Goal: Task Accomplishment & Management: Complete application form

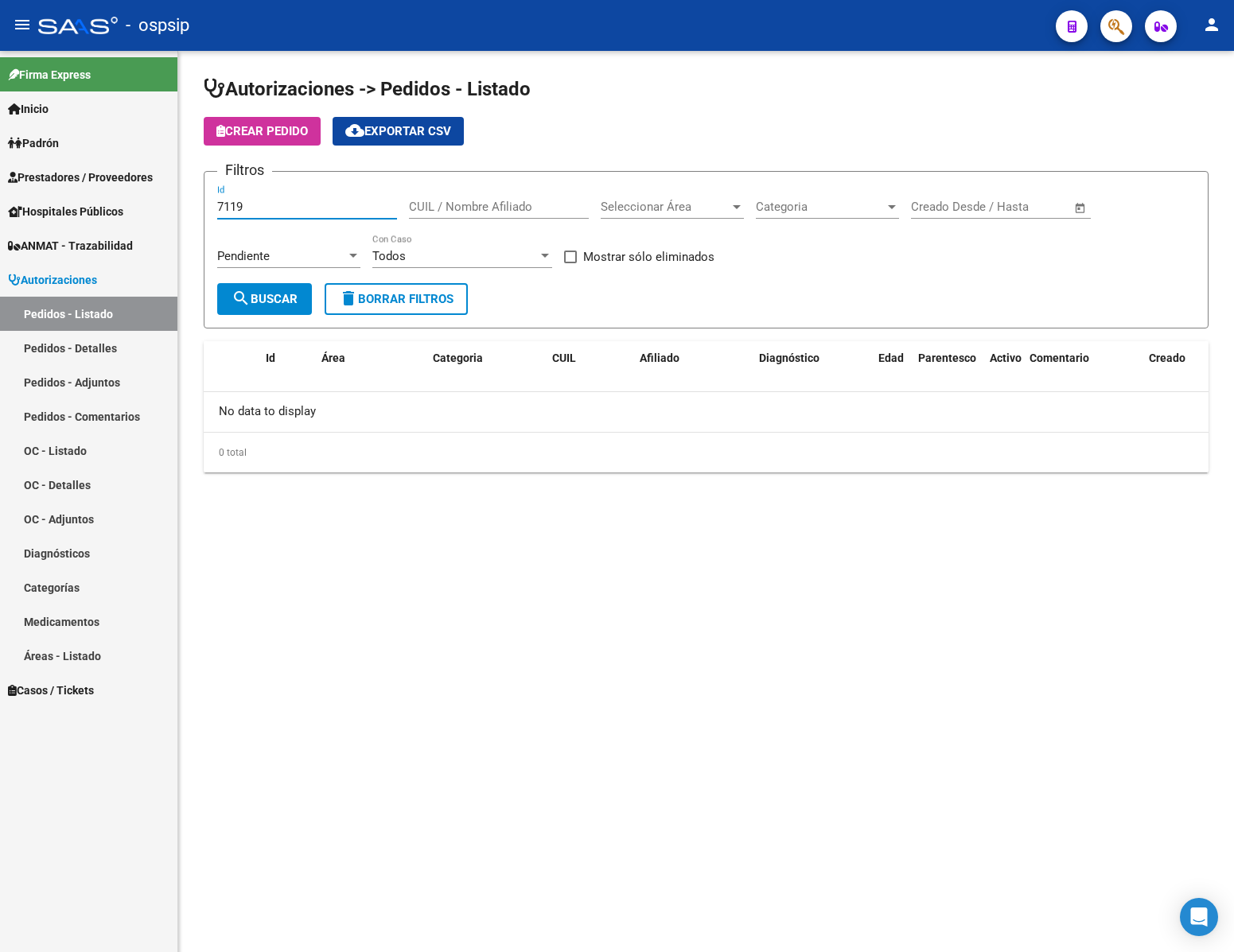
drag, startPoint x: 283, startPoint y: 205, endPoint x: 79, endPoint y: 199, distance: 204.1
click at [79, 199] on mat-sidenav-container "Firma Express Inicio Calendario SSS Instructivos Contacto OS Padrón Análisis Af…" at bounding box center [617, 501] width 1234 height 901
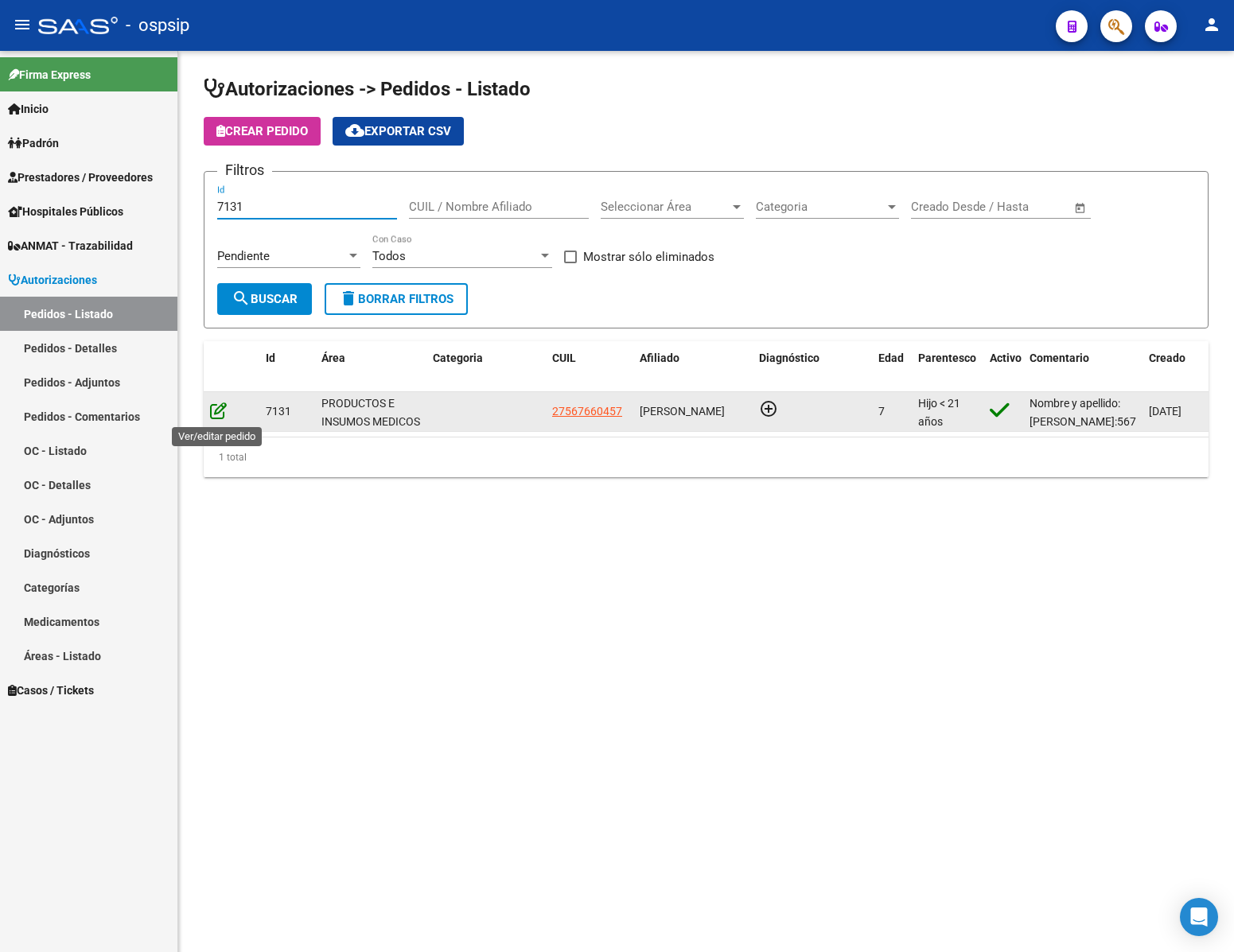
type input "7131"
click at [218, 411] on icon at bounding box center [218, 411] width 17 height 17
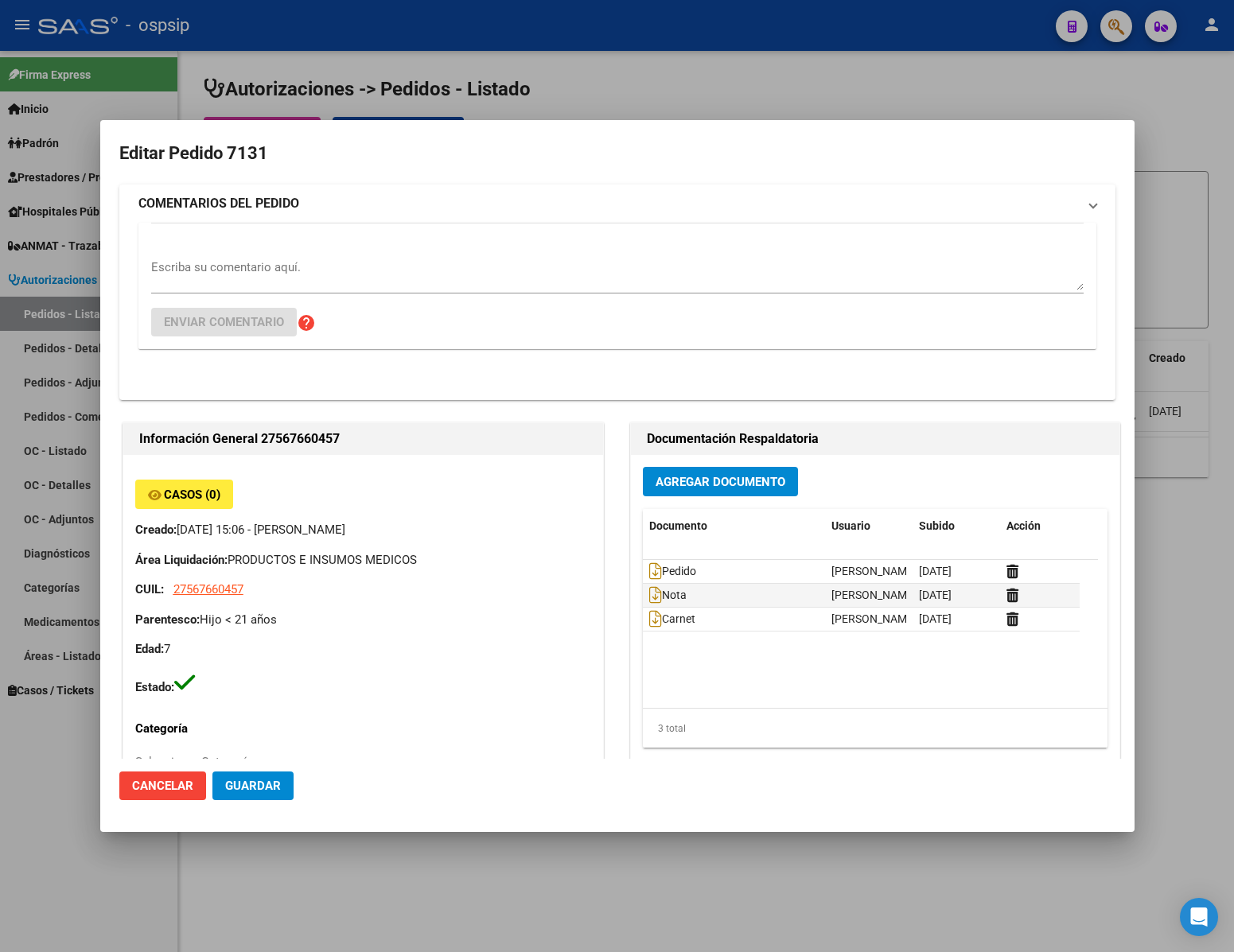
type input "Catamarca, [GEOGRAPHIC_DATA], CASA 19"
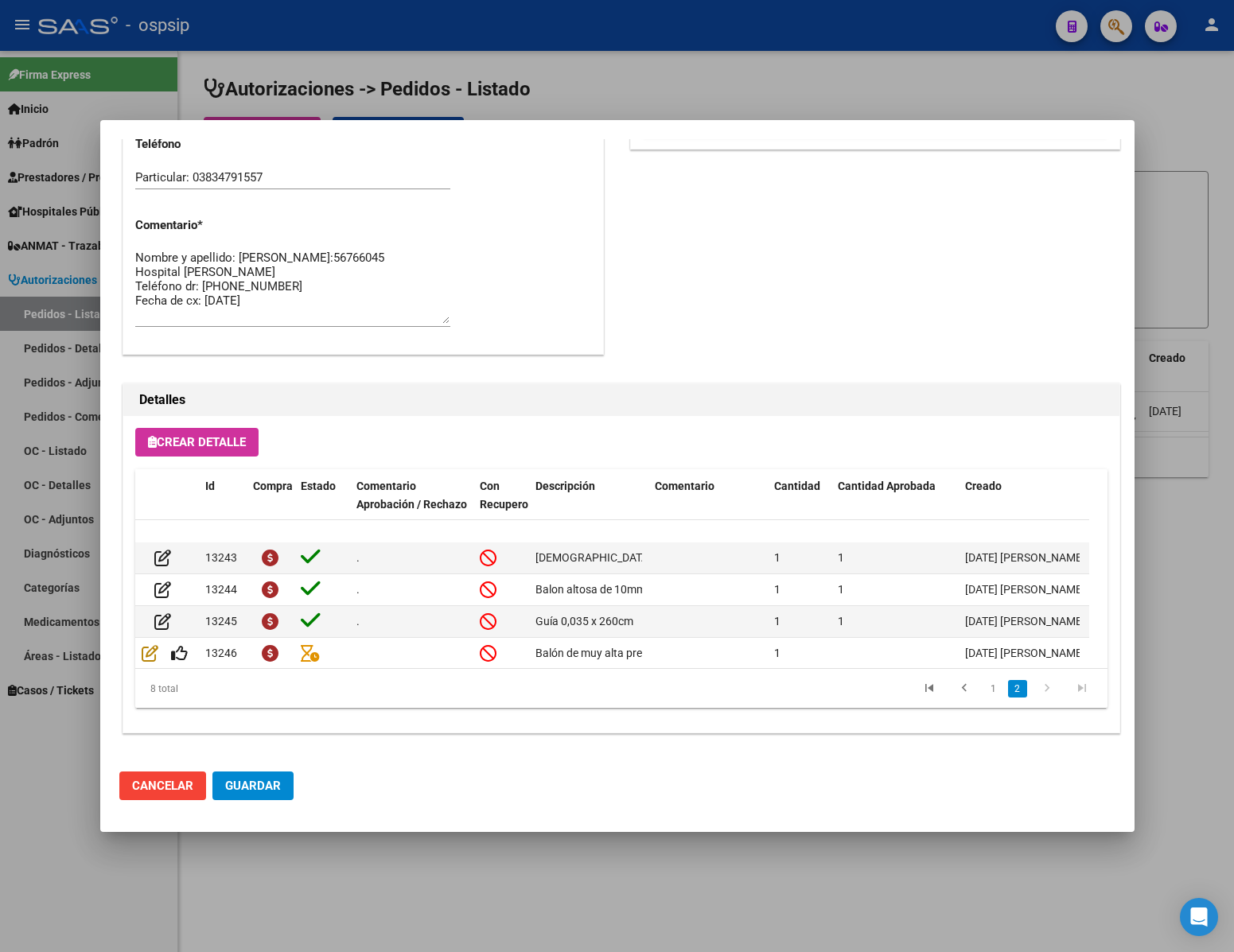
scroll to position [129, 0]
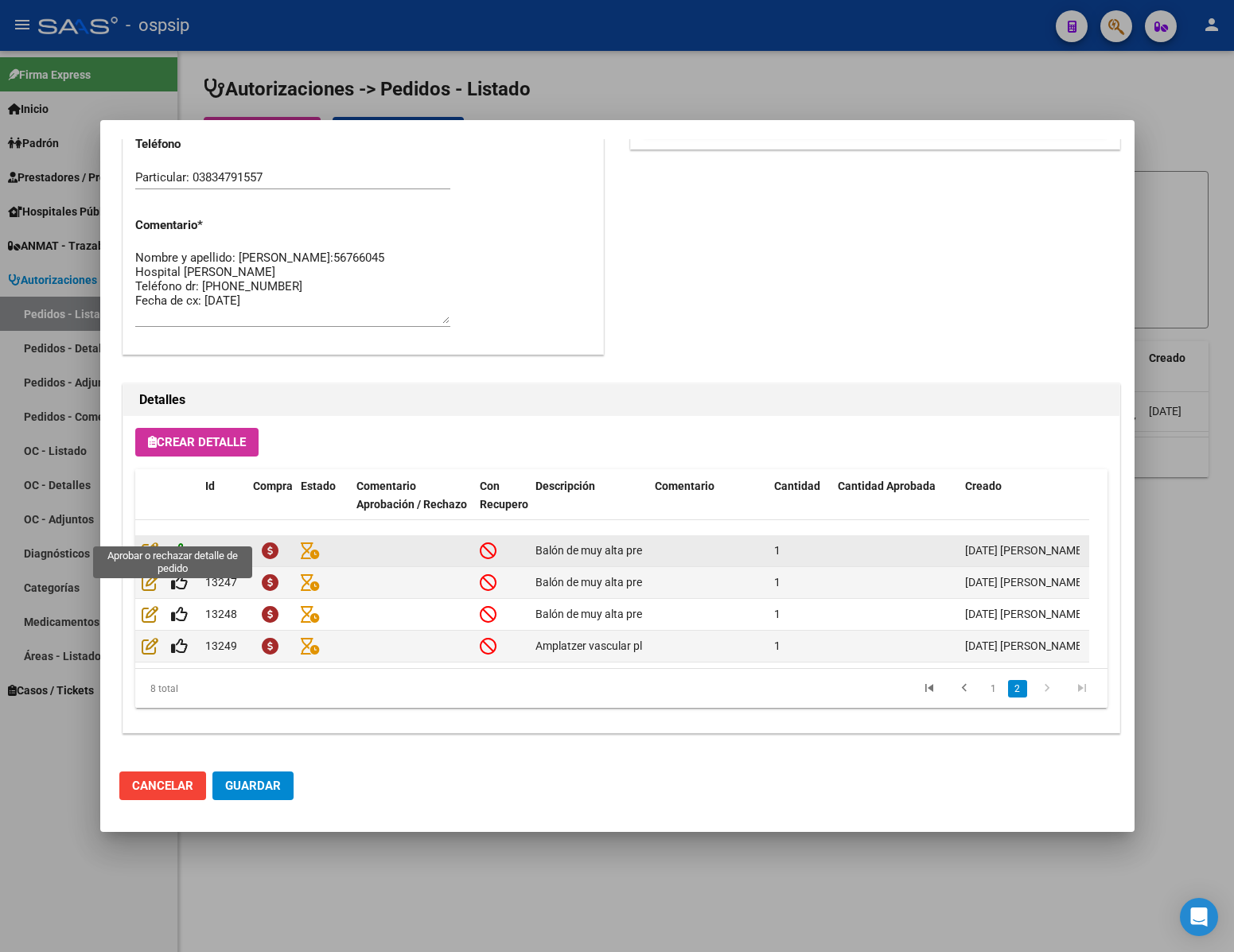
click at [177, 541] on icon at bounding box center [179, 550] width 17 height 17
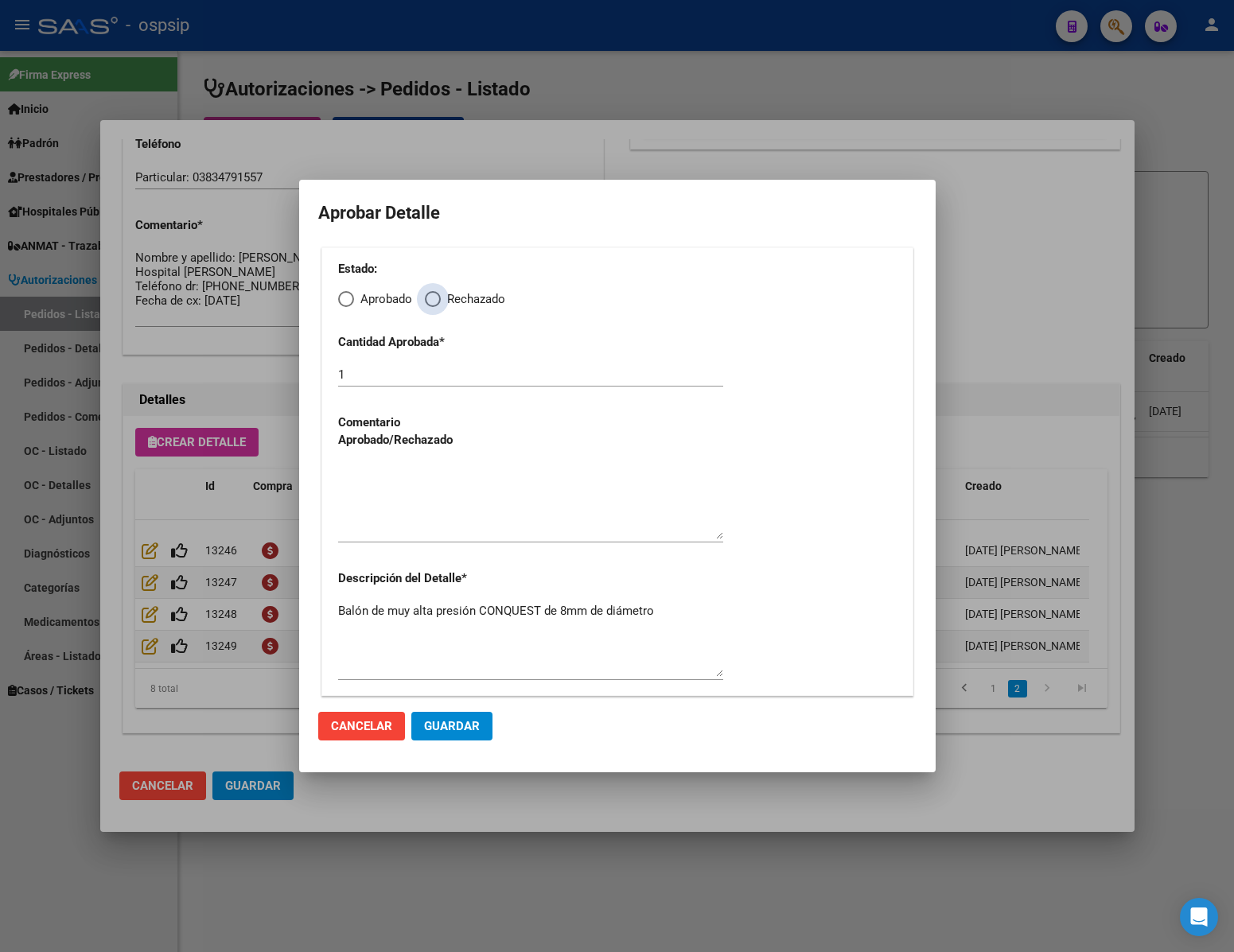
drag, startPoint x: 432, startPoint y: 298, endPoint x: 432, endPoint y: 315, distance: 17.0
click at [432, 299] on span "Elija una opción" at bounding box center [433, 299] width 16 height 16
click at [432, 299] on input "Rechazado" at bounding box center [433, 299] width 16 height 16
radio input "true"
click at [401, 494] on textarea at bounding box center [531, 502] width 385 height 75
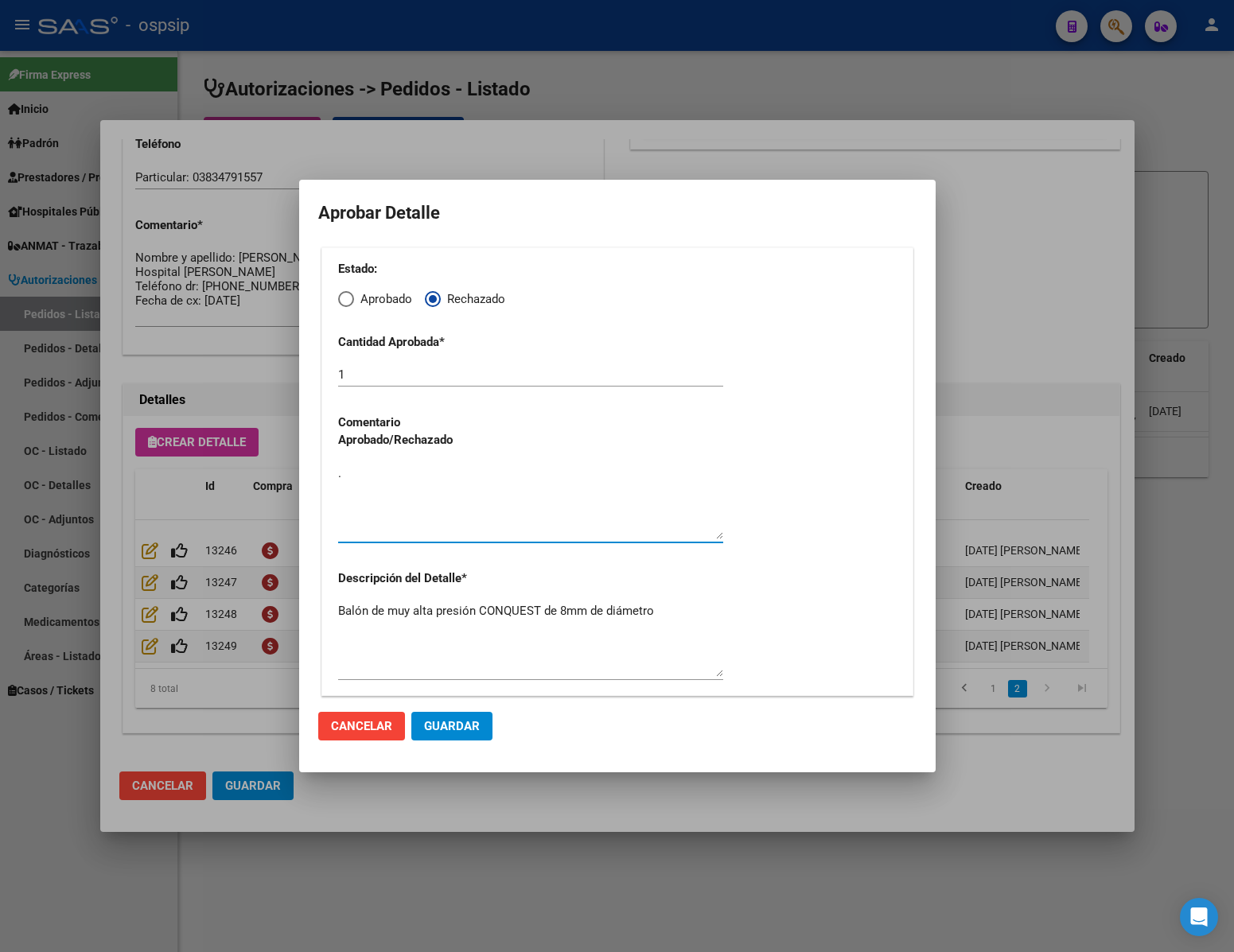
type textarea "."
click at [467, 725] on span "Guardar" at bounding box center [452, 726] width 56 height 14
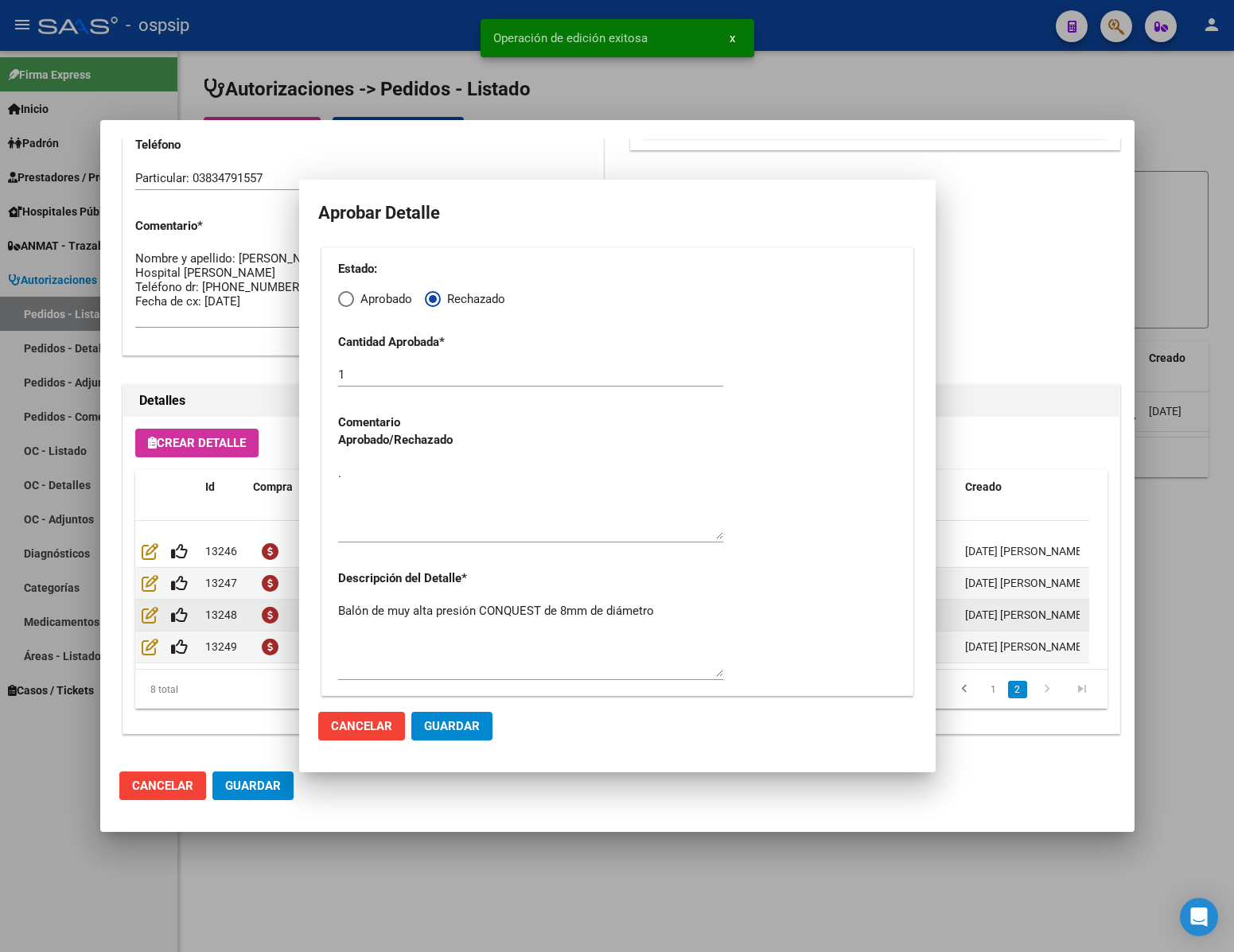
scroll to position [127, 0]
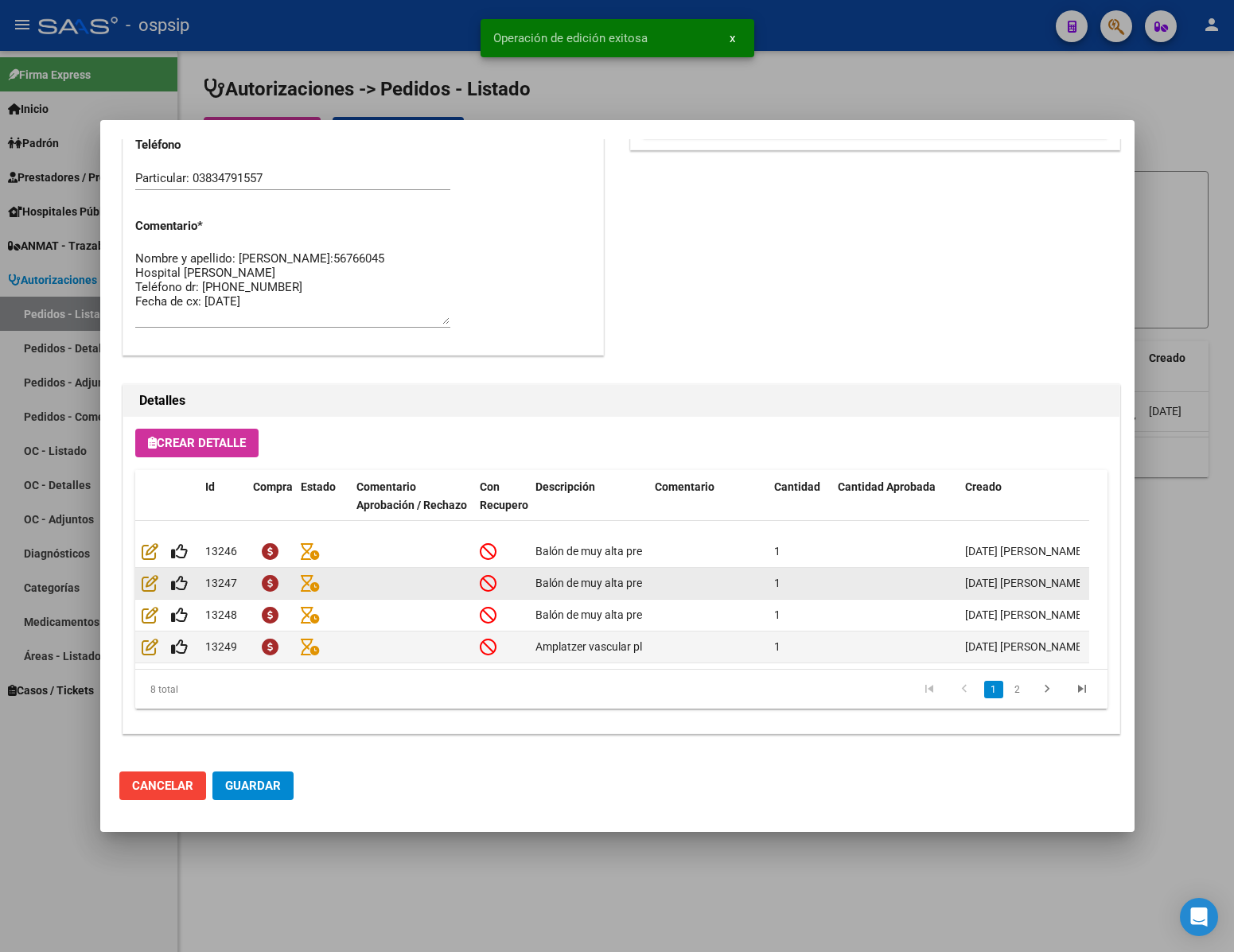
type input "CATAMARCA, [GEOGRAPHIC_DATA], CASA 19"
click at [184, 575] on icon at bounding box center [179, 583] width 17 height 17
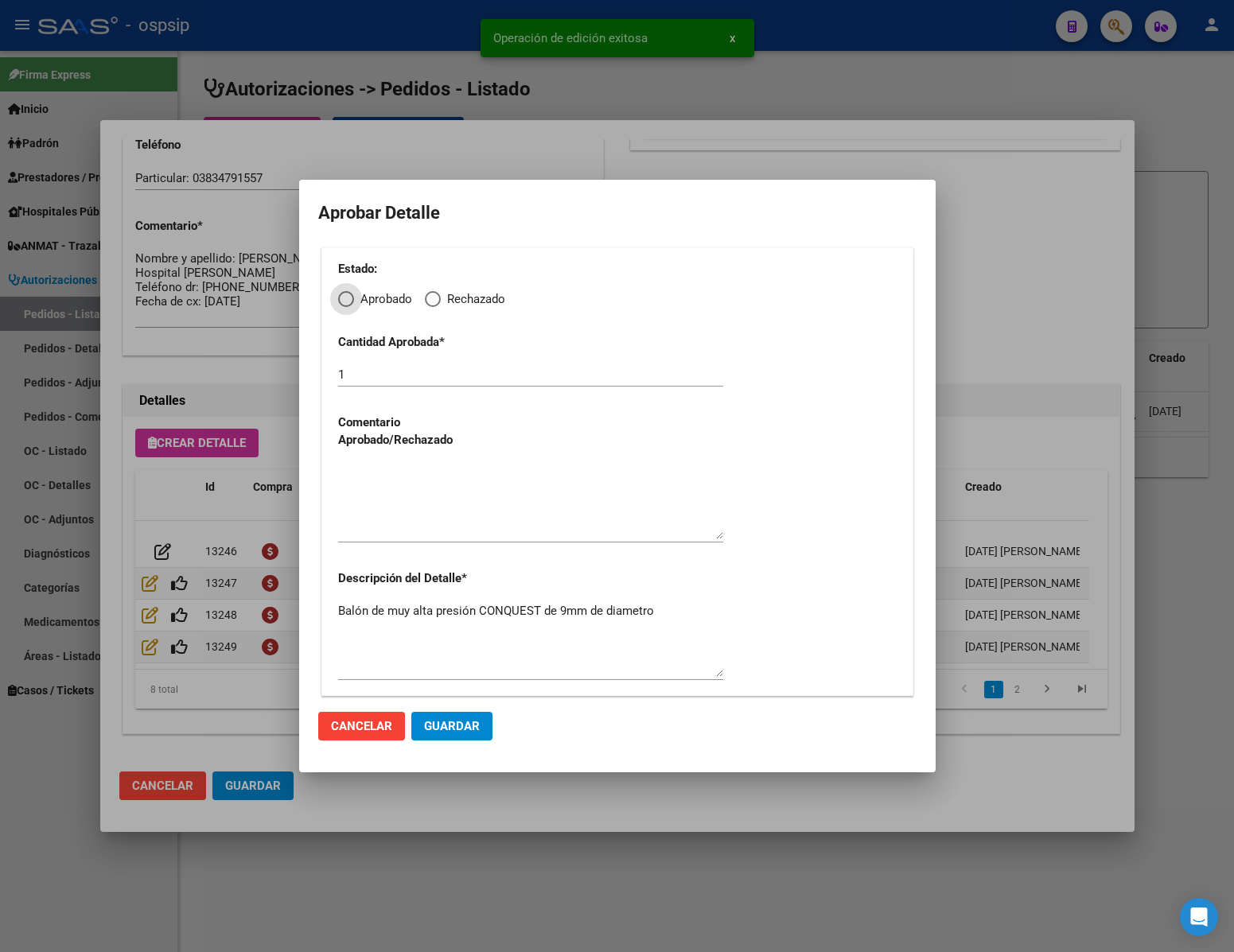
drag, startPoint x: 435, startPoint y: 291, endPoint x: 435, endPoint y: 310, distance: 19.0
click at [435, 292] on span "Elija una opción" at bounding box center [433, 299] width 16 height 16
click at [435, 292] on input "Rechazado" at bounding box center [433, 299] width 16 height 16
radio input "true"
click at [434, 504] on textarea at bounding box center [531, 502] width 385 height 75
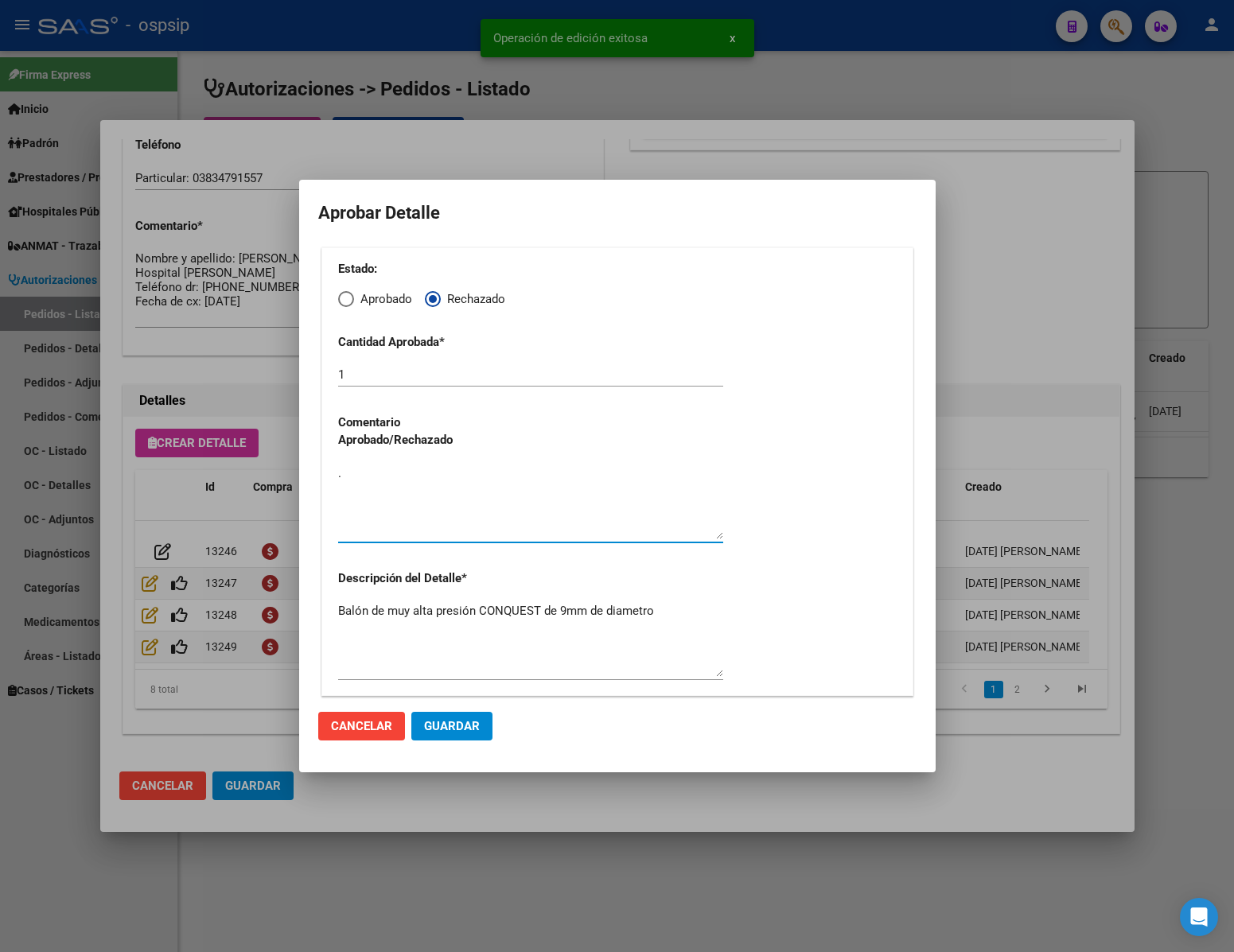
type textarea "."
drag, startPoint x: 447, startPoint y: 723, endPoint x: 380, endPoint y: 704, distance: 69.6
click at [447, 723] on span "Guardar" at bounding box center [452, 726] width 56 height 14
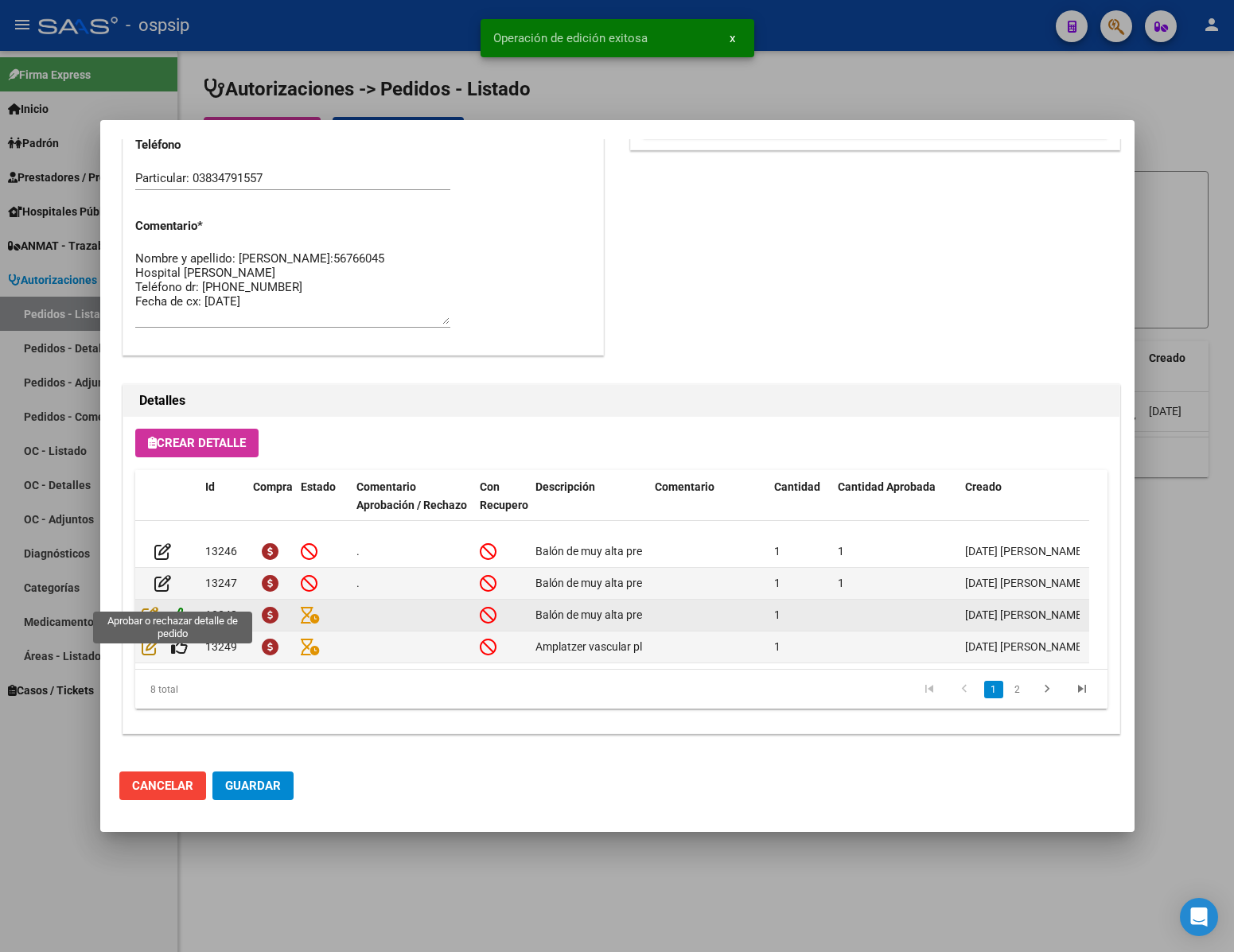
click at [175, 606] on icon at bounding box center [179, 615] width 17 height 17
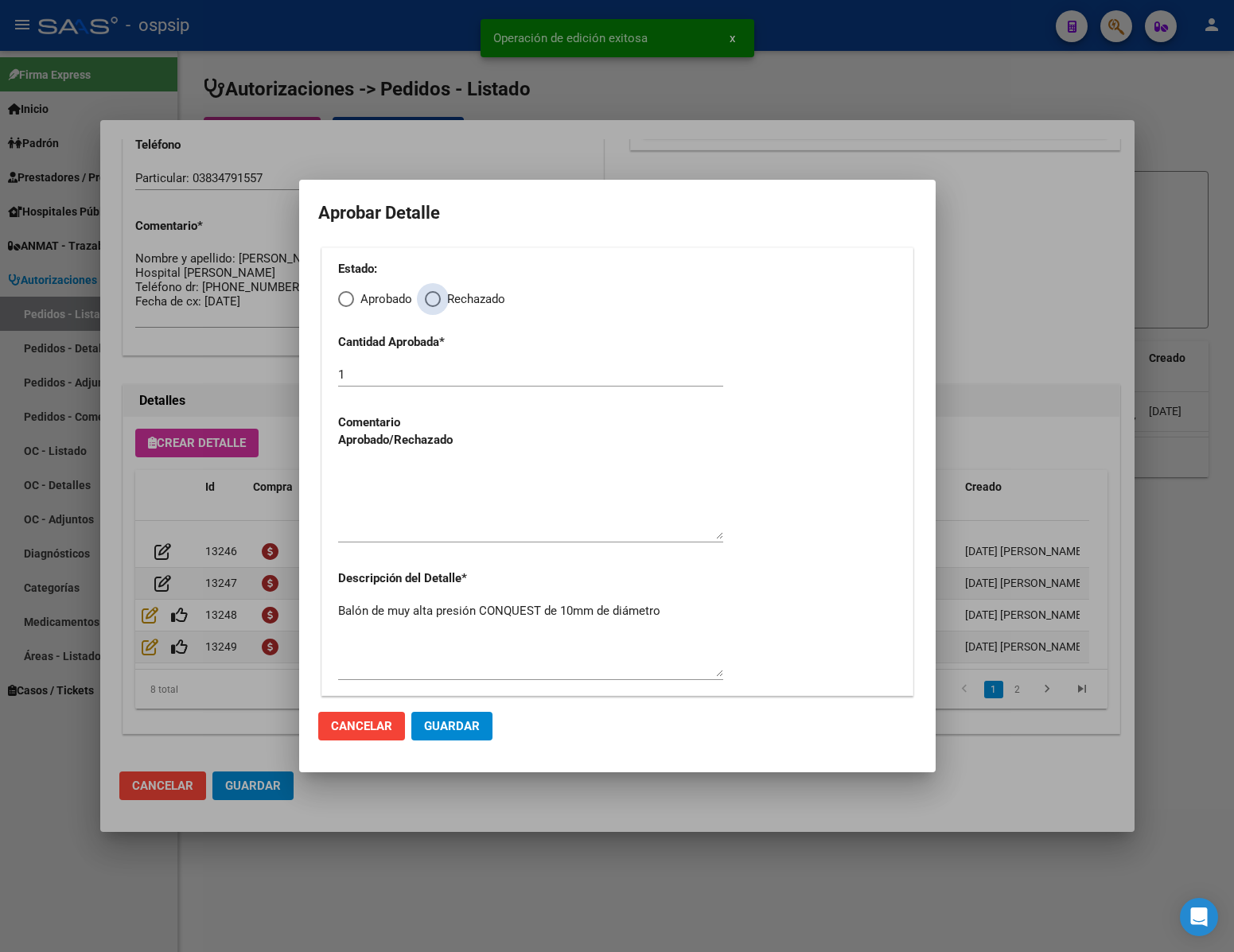
click at [427, 296] on span "Elija una opción" at bounding box center [433, 299] width 16 height 16
click at [427, 296] on input "Rechazado" at bounding box center [433, 299] width 16 height 16
radio input "true"
click at [447, 516] on textarea at bounding box center [531, 502] width 385 height 75
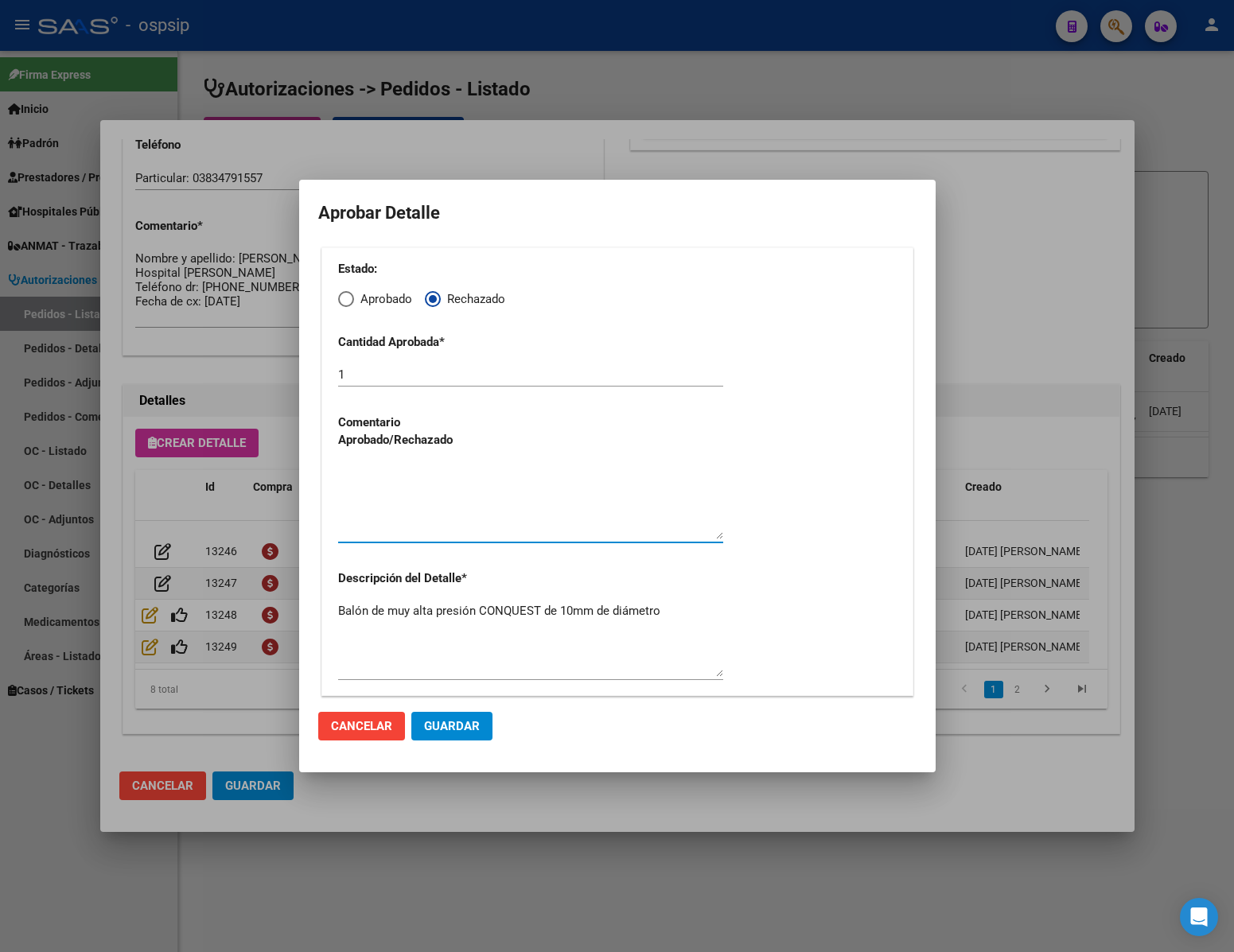
click at [347, 309] on div "Estado: Aprobado Rechazado Cantidad Aprobada * 1 Comentario Aprobado/Rechazado …" at bounding box center [617, 472] width 592 height 448
click at [344, 302] on span "Elija una opción" at bounding box center [346, 299] width 16 height 16
click at [344, 302] on input "Aprobado" at bounding box center [346, 299] width 16 height 16
radio input "true"
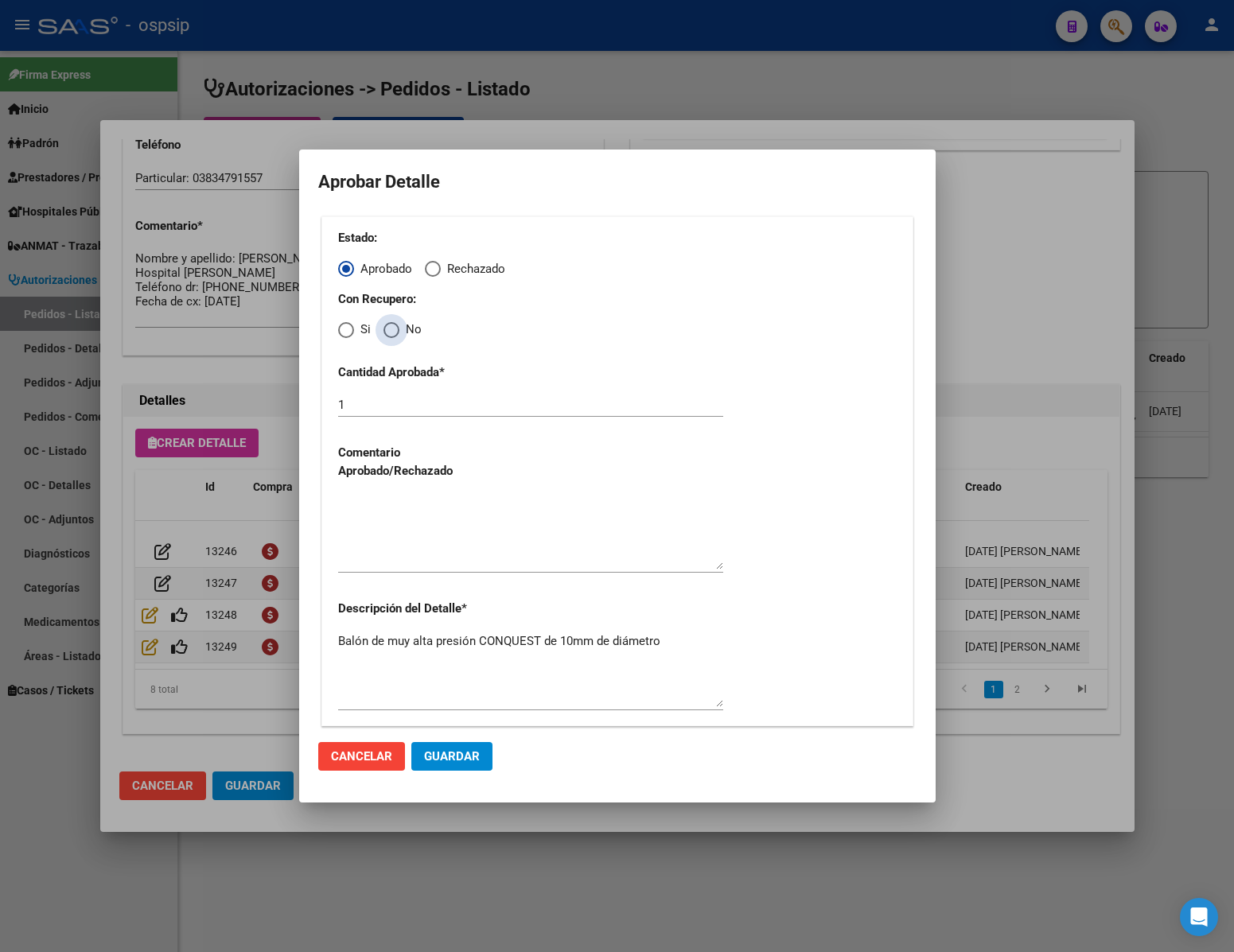
click at [390, 331] on span "Elija una opción" at bounding box center [392, 330] width 16 height 16
click at [390, 331] on input "No" at bounding box center [392, 330] width 16 height 16
radio input "true"
click at [394, 556] on textarea at bounding box center [531, 532] width 385 height 75
type textarea "."
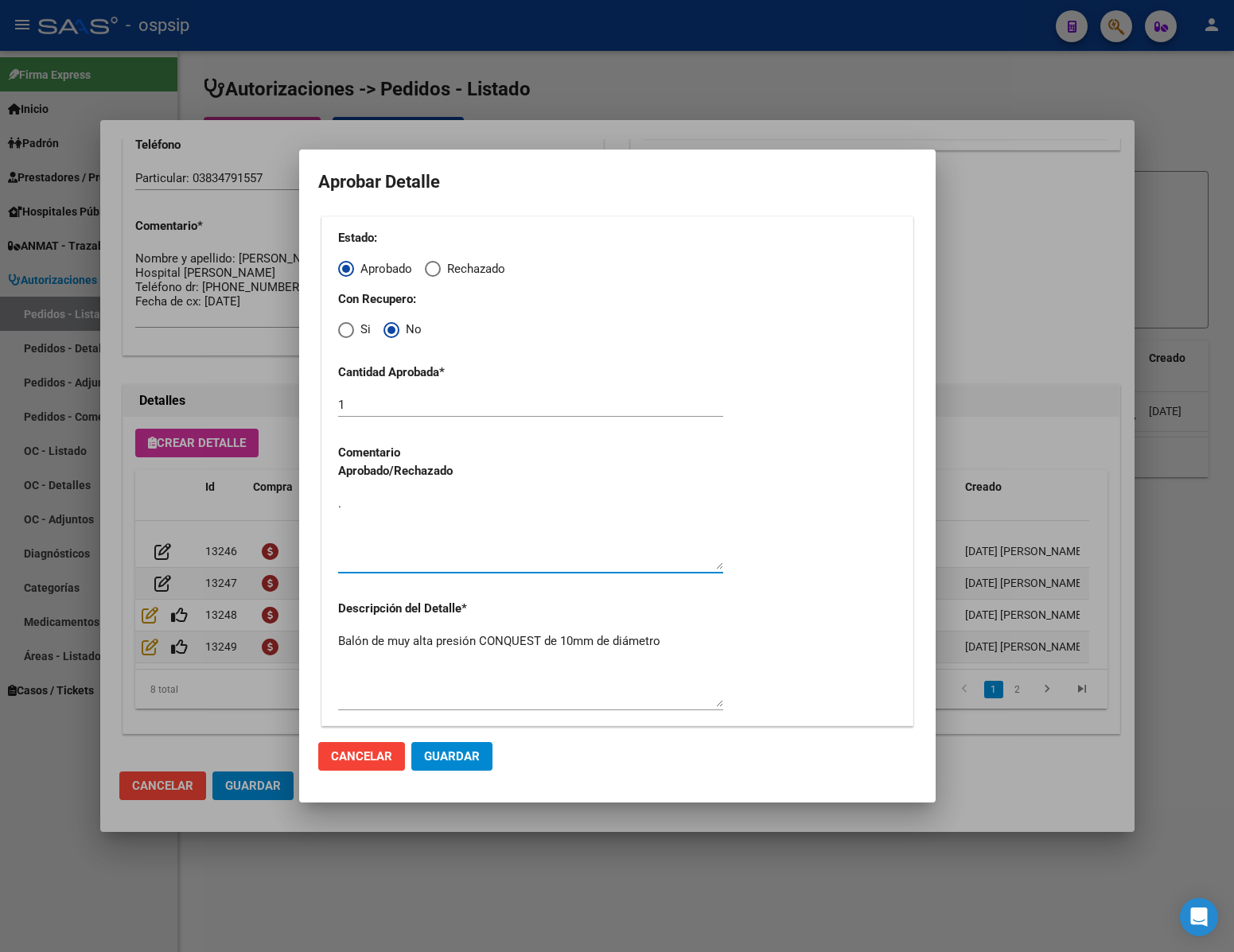
click at [447, 759] on span "Guardar" at bounding box center [452, 756] width 56 height 14
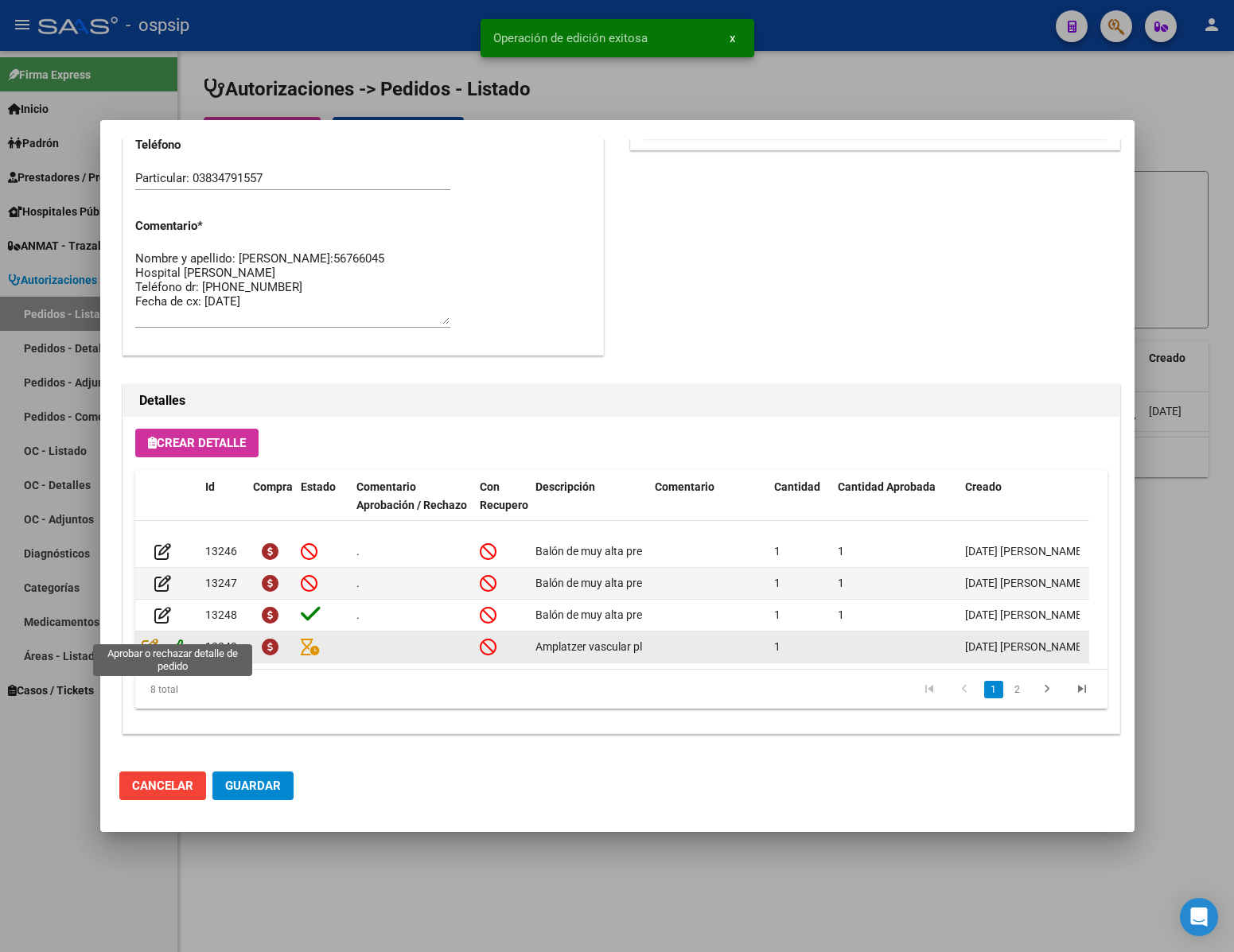
click at [184, 638] on icon at bounding box center [179, 647] width 17 height 17
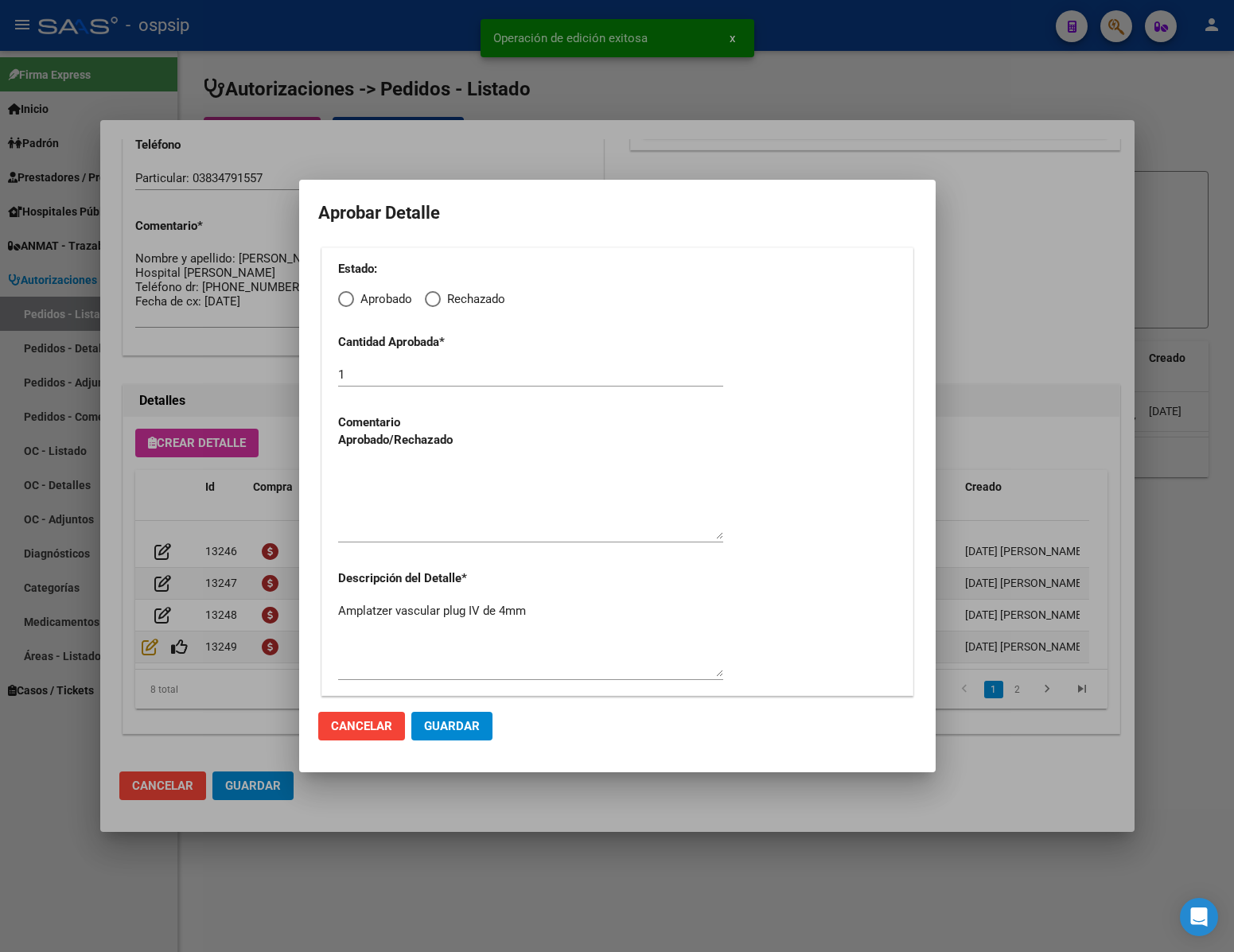
click at [349, 296] on span "Elija una opción" at bounding box center [346, 299] width 16 height 16
click at [349, 296] on input "Aprobado" at bounding box center [346, 299] width 16 height 16
radio input "true"
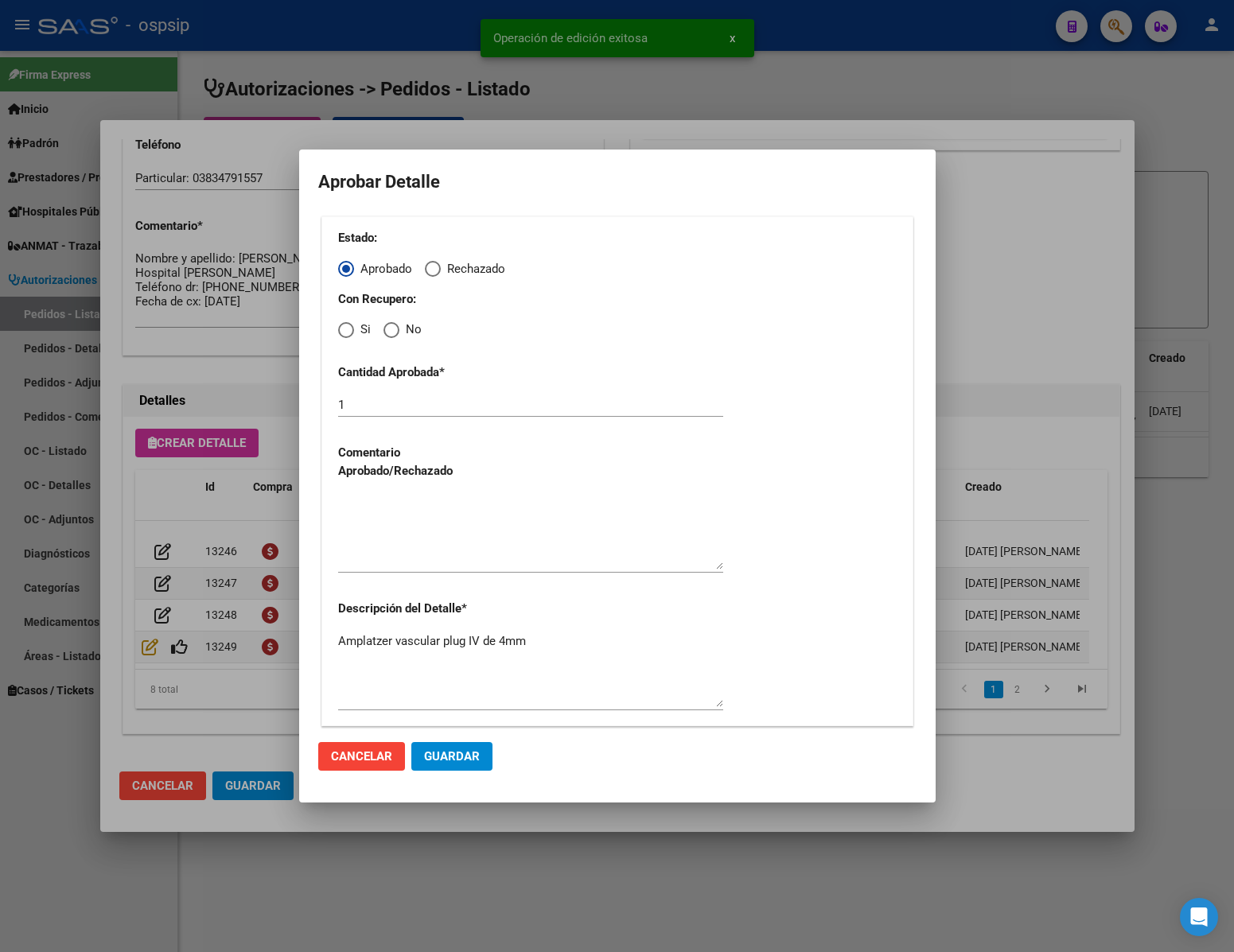
drag, startPoint x: 433, startPoint y: 261, endPoint x: 434, endPoint y: 299, distance: 38.0
click at [433, 263] on span "Elija una opción" at bounding box center [433, 269] width 16 height 16
click at [433, 263] on input "Rechazado" at bounding box center [433, 269] width 16 height 16
radio input "true"
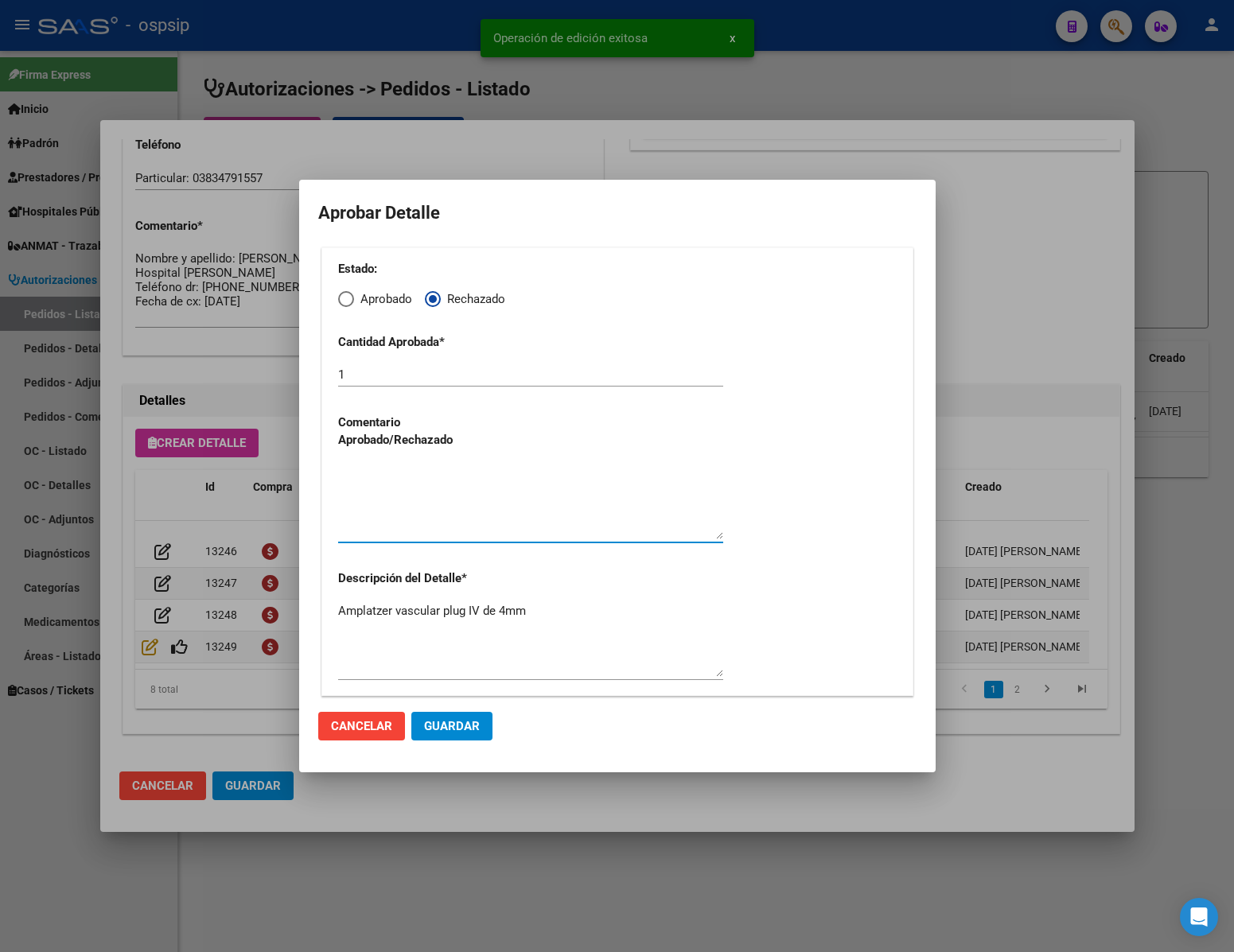
click at [447, 527] on textarea at bounding box center [531, 502] width 385 height 75
type textarea "."
click at [461, 719] on span "Guardar" at bounding box center [452, 726] width 56 height 14
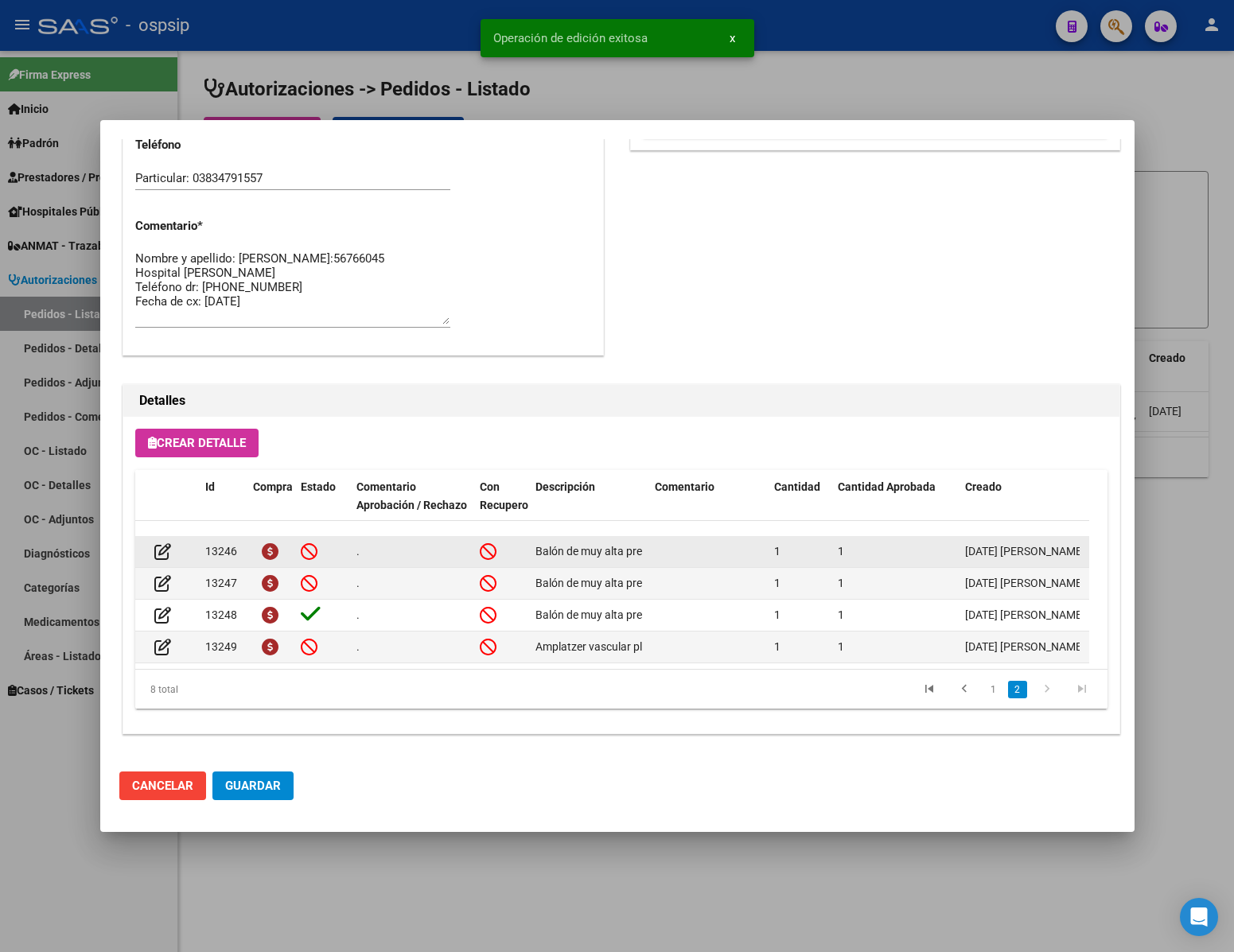
scroll to position [810, 0]
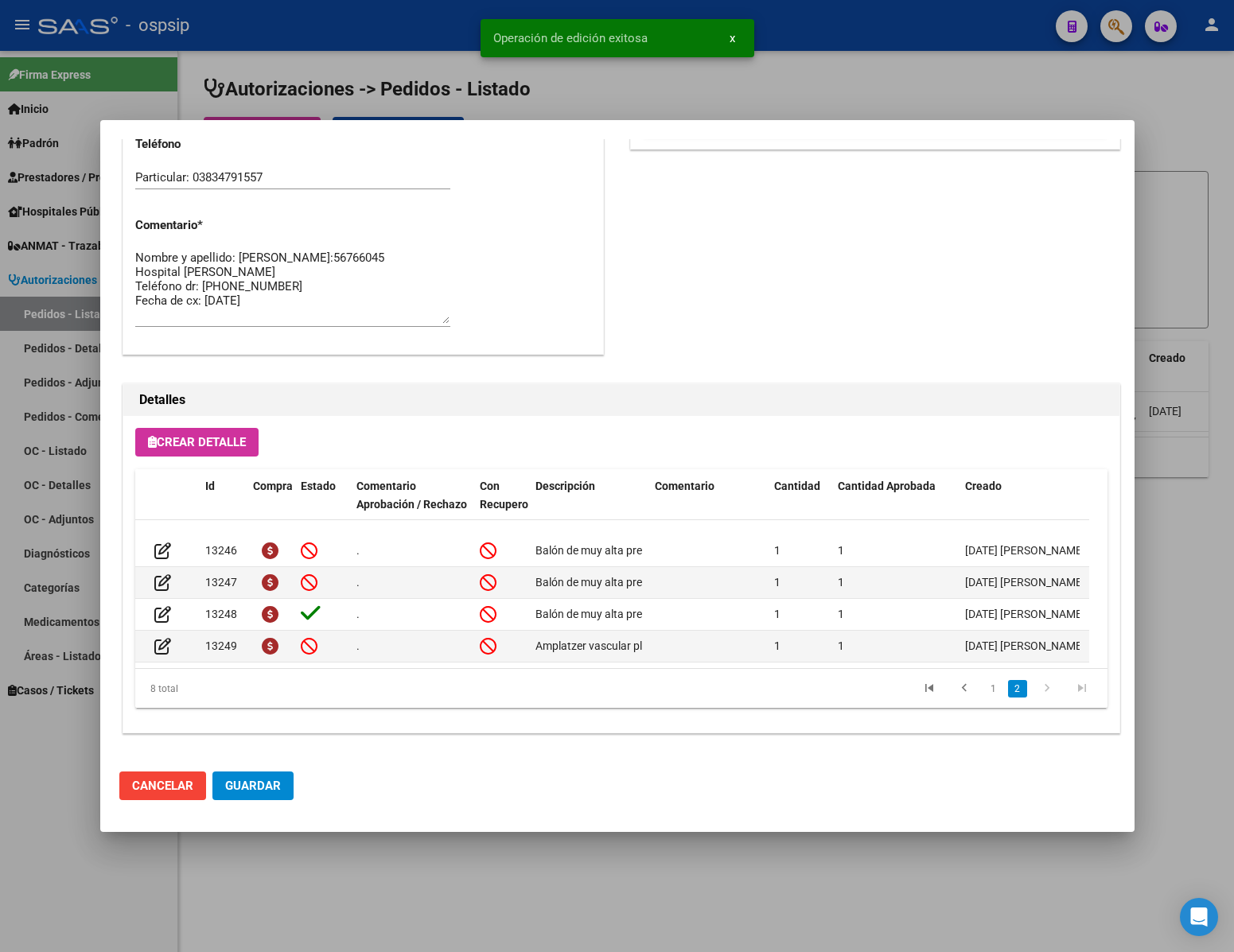
click at [276, 779] on span "Guardar" at bounding box center [253, 785] width 56 height 14
click at [437, 892] on div at bounding box center [617, 476] width 1234 height 952
